Goal: Book appointment/travel/reservation

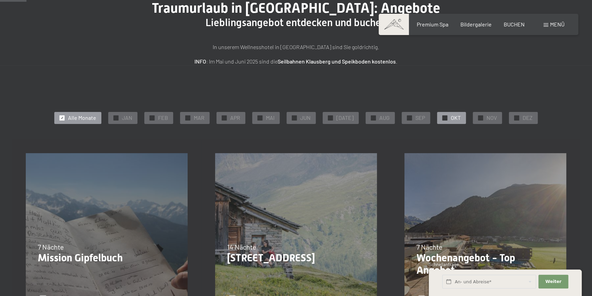
click at [446, 118] on div "✓ OKT" at bounding box center [451, 118] width 29 height 12
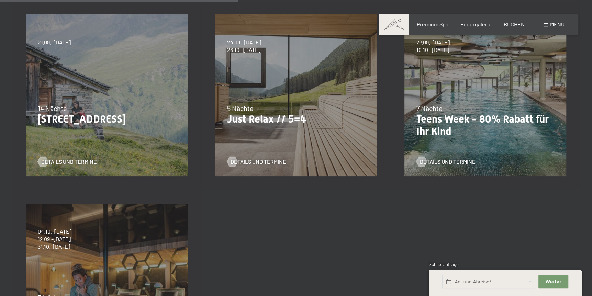
scroll to position [206, 0]
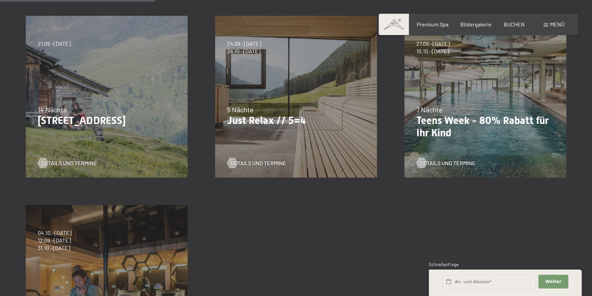
click at [472, 103] on div "27.09.–[DATE] 10.01.–[DATE] 31.01.–[DATE] 07.03.–[DATE] 23.05.–[DATE] 27.06.–[D…" at bounding box center [485, 96] width 189 height 189
click at [436, 163] on span "Details und Termine" at bounding box center [455, 163] width 56 height 8
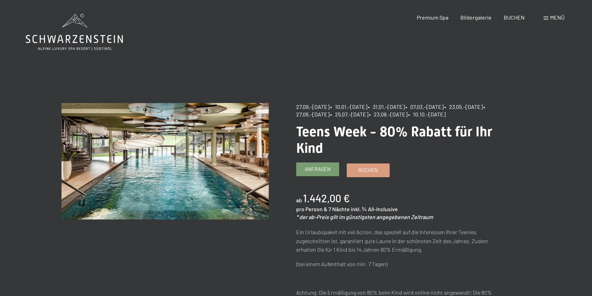
click at [313, 173] on span "Anfragen" at bounding box center [318, 169] width 26 height 7
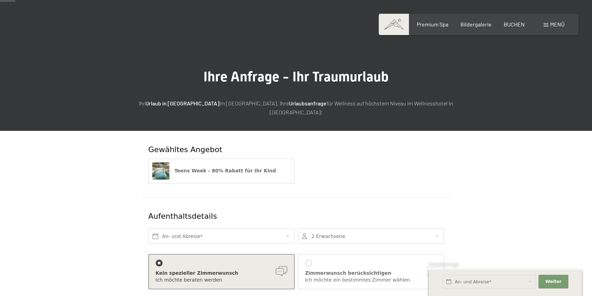
scroll to position [34, 0]
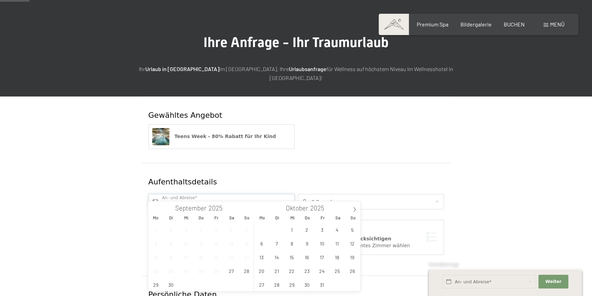
click at [203, 194] on input "text" at bounding box center [221, 201] width 146 height 15
click at [354, 210] on icon at bounding box center [354, 209] width 5 height 5
type input "2026"
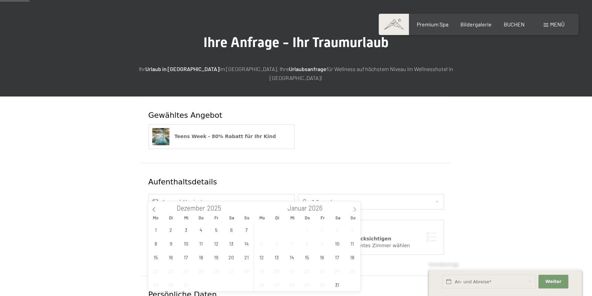
click at [354, 210] on icon at bounding box center [354, 209] width 5 height 5
type input "2026"
click at [354, 210] on icon at bounding box center [354, 209] width 5 height 5
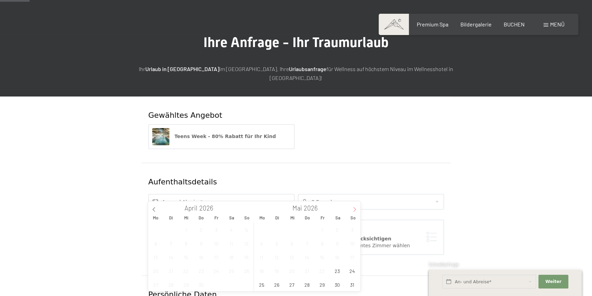
click at [354, 210] on icon at bounding box center [354, 209] width 5 height 5
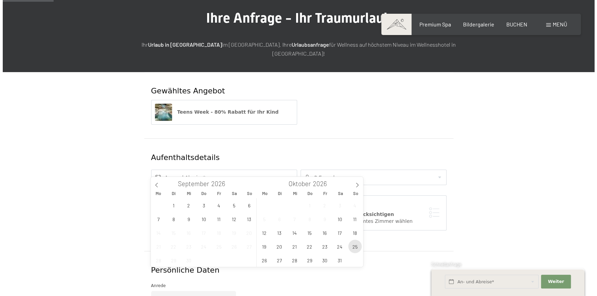
scroll to position [69, 0]
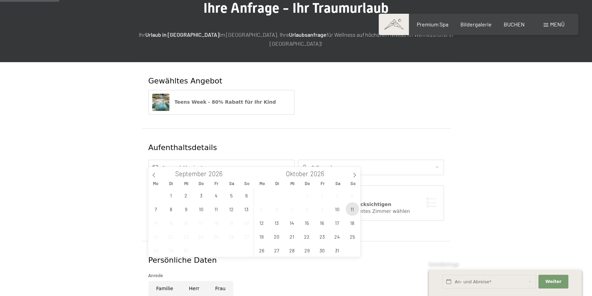
click at [350, 213] on span "11" at bounding box center [352, 208] width 13 height 13
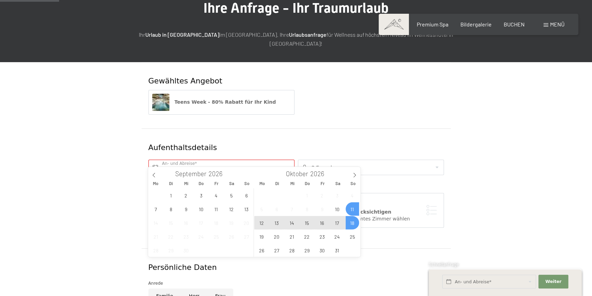
click at [350, 227] on span "18" at bounding box center [352, 222] width 13 height 13
type input "So. 11.10.2026 - So. 18.10.2026"
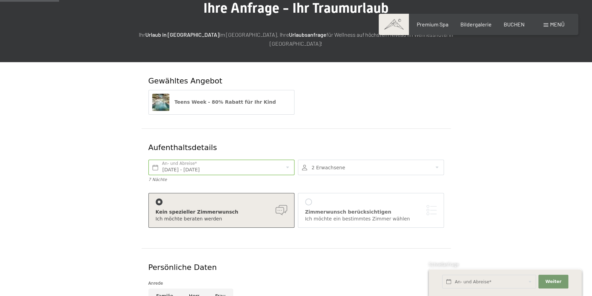
click at [331, 163] on div at bounding box center [371, 167] width 146 height 15
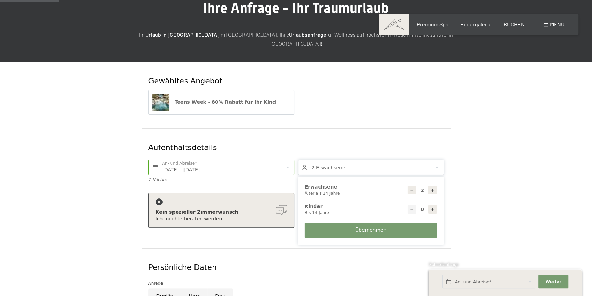
click at [432, 207] on icon at bounding box center [432, 209] width 5 height 5
type input "1"
select select
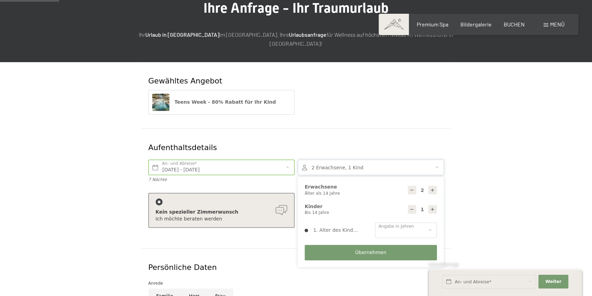
click at [432, 207] on icon at bounding box center [432, 209] width 5 height 5
type input "2"
select select
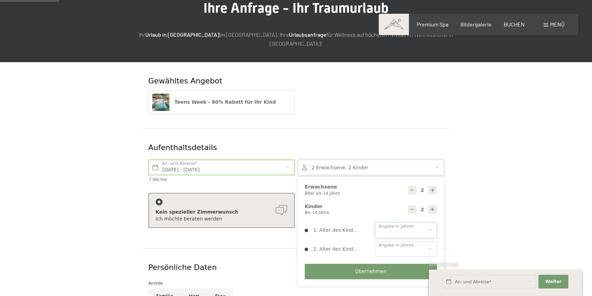
click at [407, 223] on select "0 1 2 3 4 5 6 7 8 9 10 11 12 13 14" at bounding box center [406, 230] width 62 height 15
select select "9"
click at [375, 223] on select "0 1 2 3 4 5 6 7 8 9 10 11 12 13 14" at bounding box center [406, 230] width 62 height 15
click at [383, 242] on select "0 1 2 3 4 5 6 7 8 9 10 11 12 13 14" at bounding box center [406, 249] width 62 height 15
select select "3"
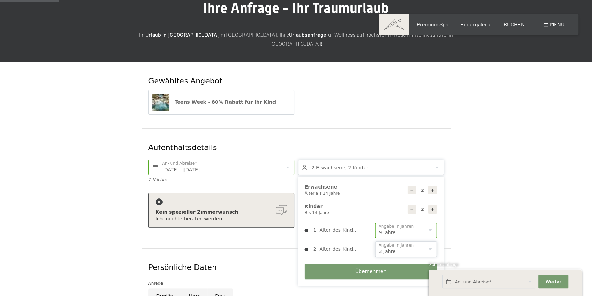
click at [375, 242] on select "0 1 2 3 4 5 6 7 8 9 10 11 12 13 14" at bounding box center [406, 249] width 62 height 15
click at [338, 267] on button "Übernehmen" at bounding box center [371, 271] width 132 height 15
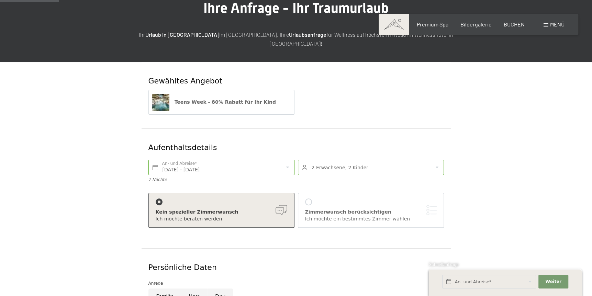
click at [158, 199] on div at bounding box center [159, 202] width 7 height 7
click at [306, 209] on div "Zimmerwunsch berücksichtigen" at bounding box center [371, 212] width 132 height 7
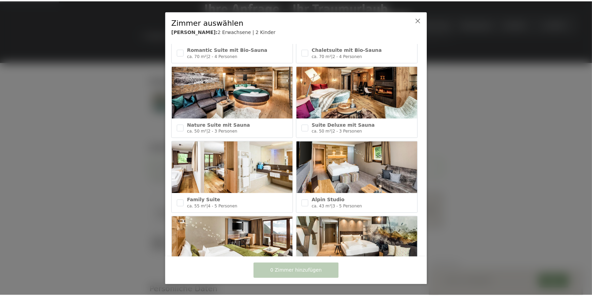
scroll to position [172, 0]
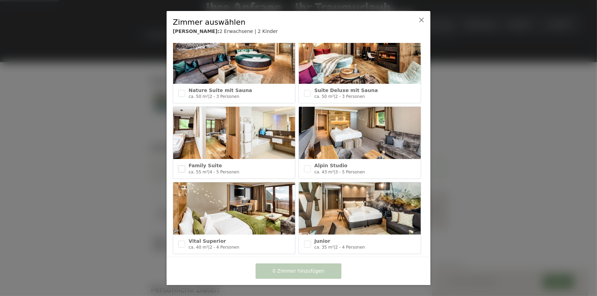
click at [182, 166] on input "checkbox" at bounding box center [181, 169] width 7 height 7
checkbox input "true"
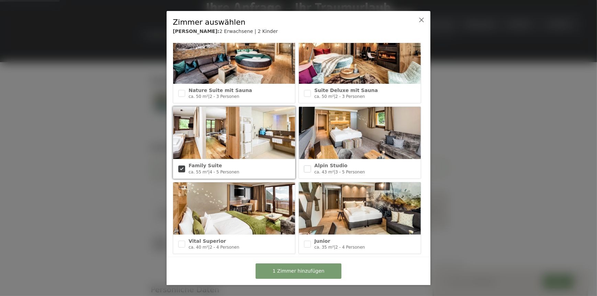
click at [304, 168] on input "checkbox" at bounding box center [307, 169] width 7 height 7
checkbox input "true"
click at [280, 269] on span "2 Zimmer hinzufügen" at bounding box center [299, 271] width 52 height 7
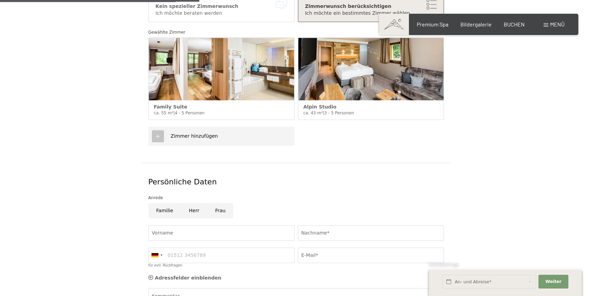
scroll to position [275, 0]
click at [164, 203] on input "Familie" at bounding box center [164, 210] width 33 height 15
radio input "true"
click at [165, 225] on input "Vorname" at bounding box center [221, 232] width 146 height 15
type input "Thomas"
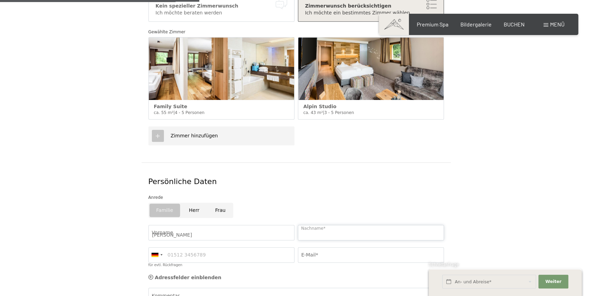
type input "Kühnemund"
type input "01784581995"
type input "thomas.kuehnemund@gmx.de"
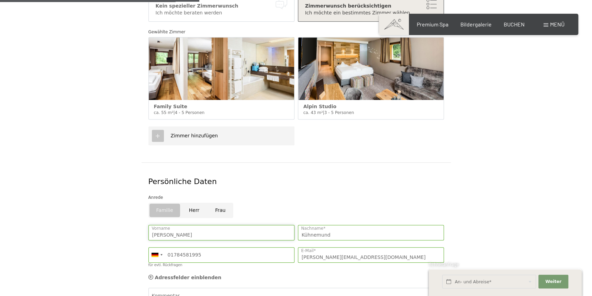
click at [153, 227] on input "Thomas" at bounding box center [221, 232] width 146 height 15
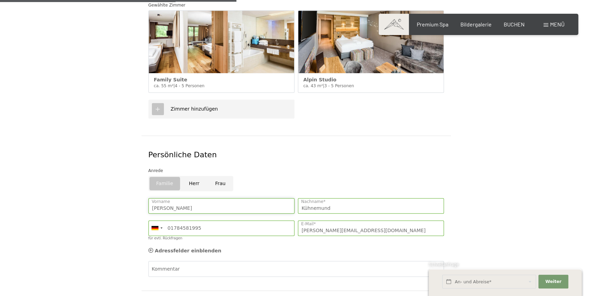
scroll to position [344, 0]
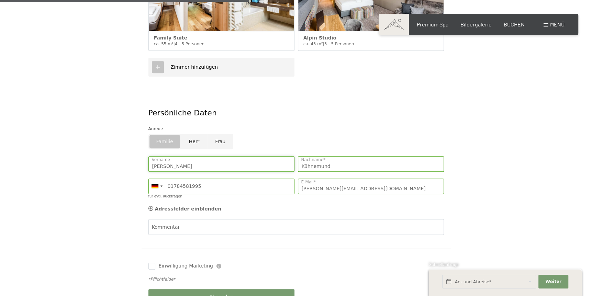
type input "Dr. Thomas"
click at [160, 219] on div "Kommentar" at bounding box center [295, 239] width 295 height 40
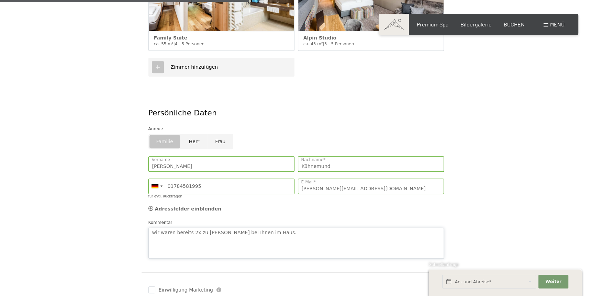
click at [155, 228] on textarea "wir waren bereits 2x zu Gast bei Ihnen im Haus." at bounding box center [295, 243] width 295 height 31
type textarea "Wir waren bereits 2x zu Gast bei Ihnen im Haus."
click at [152, 287] on input "Einwilligung Marketing" at bounding box center [151, 290] width 7 height 7
checkbox input "true"
click at [556, 282] on span "Weiter" at bounding box center [553, 282] width 16 height 6
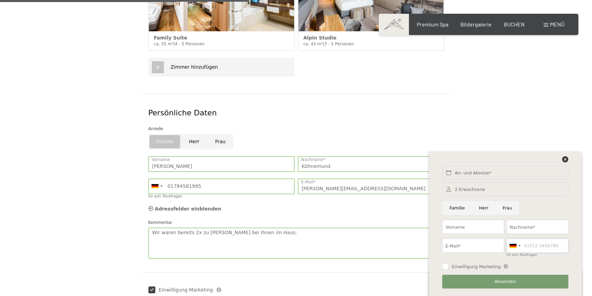
click at [524, 247] on input "für evtl. Rückfragen" at bounding box center [537, 246] width 62 height 14
click at [312, 257] on div "Persönliche Daten Anrede Familie Herr Frau Dr. Thomas Vorname Kühnemund Nachnam…" at bounding box center [296, 183] width 309 height 179
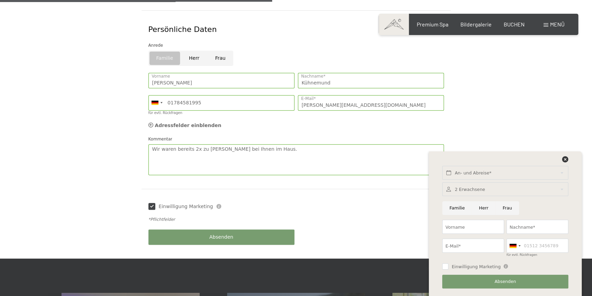
scroll to position [447, 0]
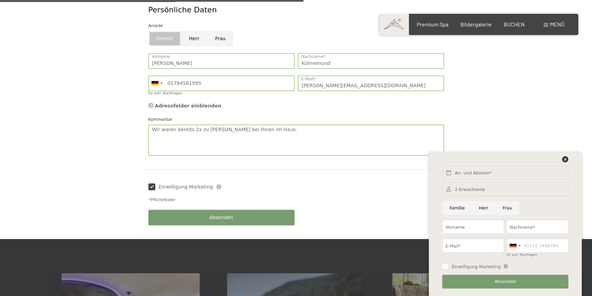
click at [213, 214] on span "Absenden" at bounding box center [221, 217] width 24 height 7
